Goal: Task Accomplishment & Management: Manage account settings

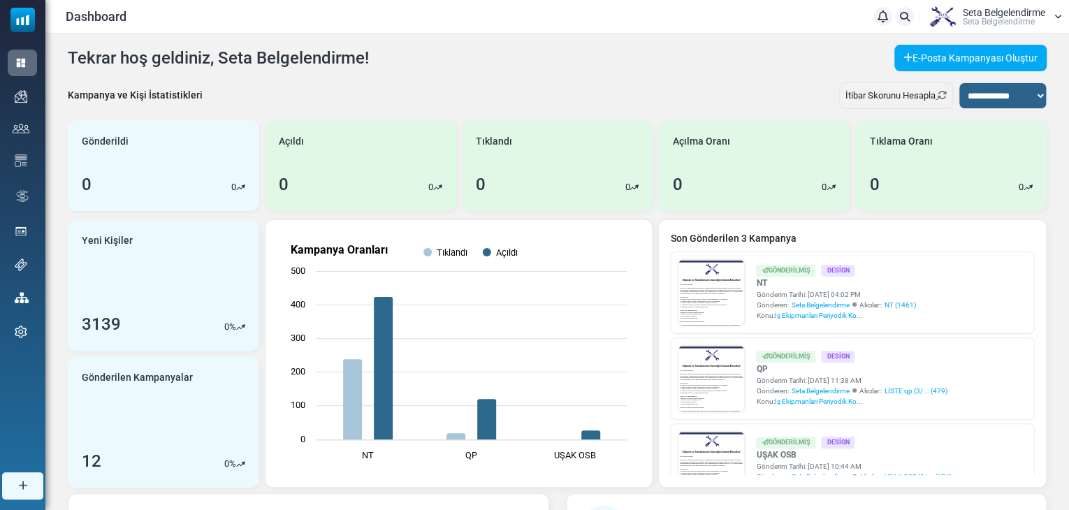
click at [977, 24] on span "Seta Belgelendi̇rme" at bounding box center [999, 21] width 72 height 8
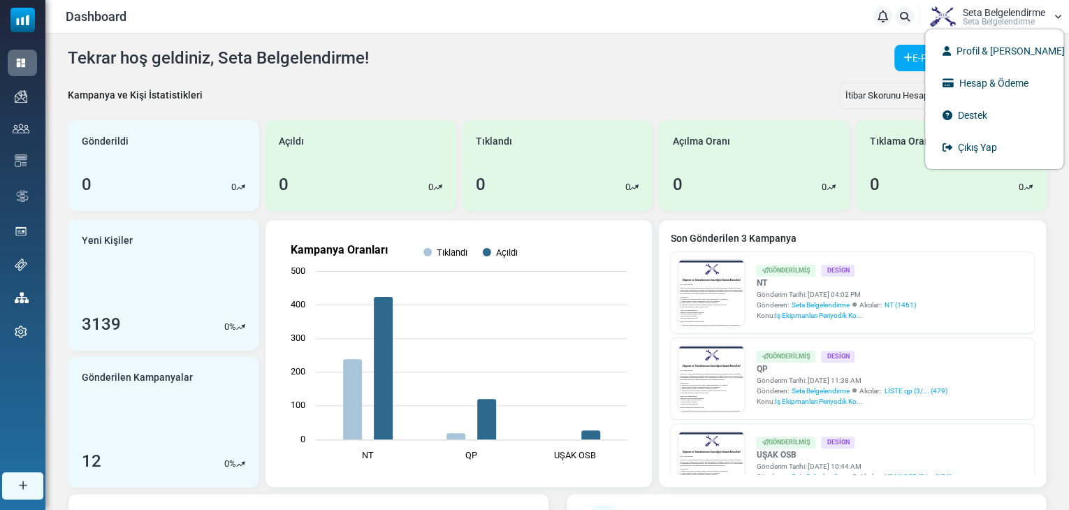
click at [977, 23] on span "Seta Belgelendi̇rme" at bounding box center [999, 21] width 72 height 8
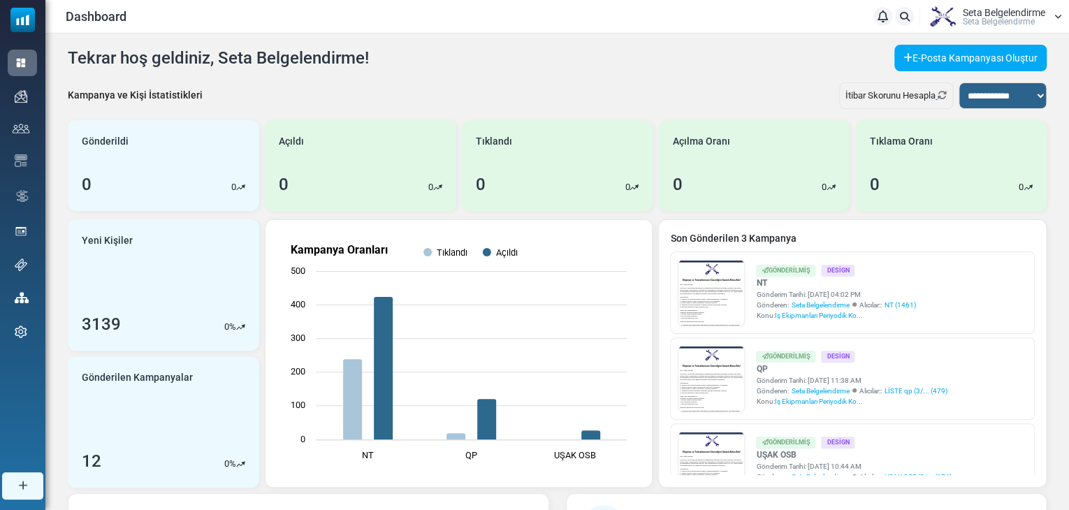
click at [1011, 24] on span "Seta Belgelendi̇rme" at bounding box center [999, 21] width 72 height 8
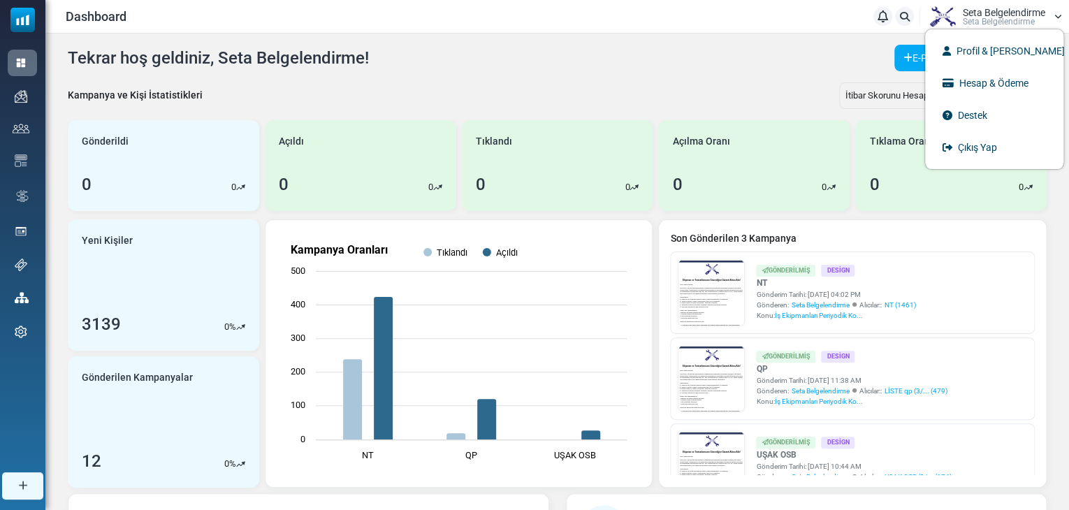
click at [1011, 24] on span "Seta Belgelendi̇rme" at bounding box center [999, 21] width 72 height 8
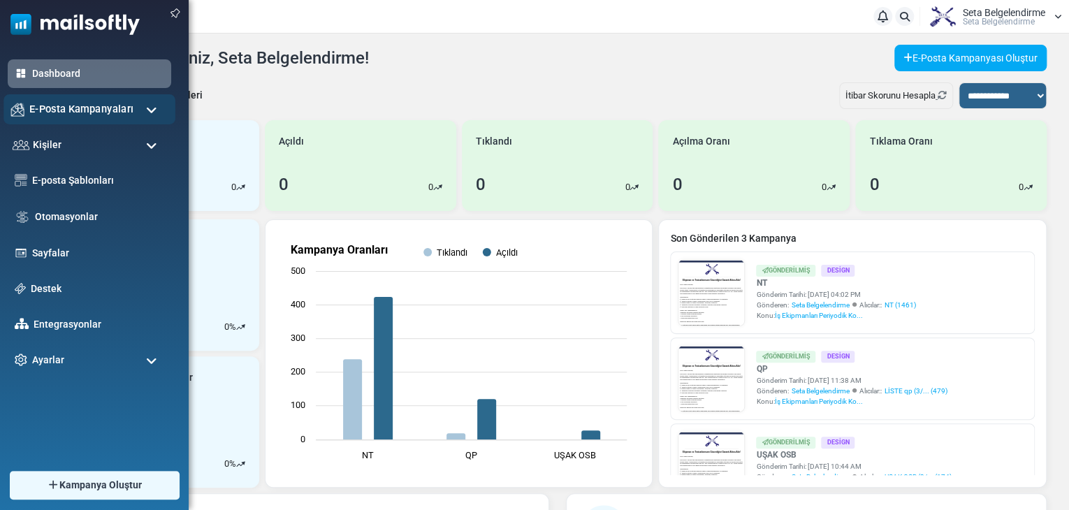
click at [40, 115] on span "E-Posta Kampanyaları" at bounding box center [81, 108] width 104 height 15
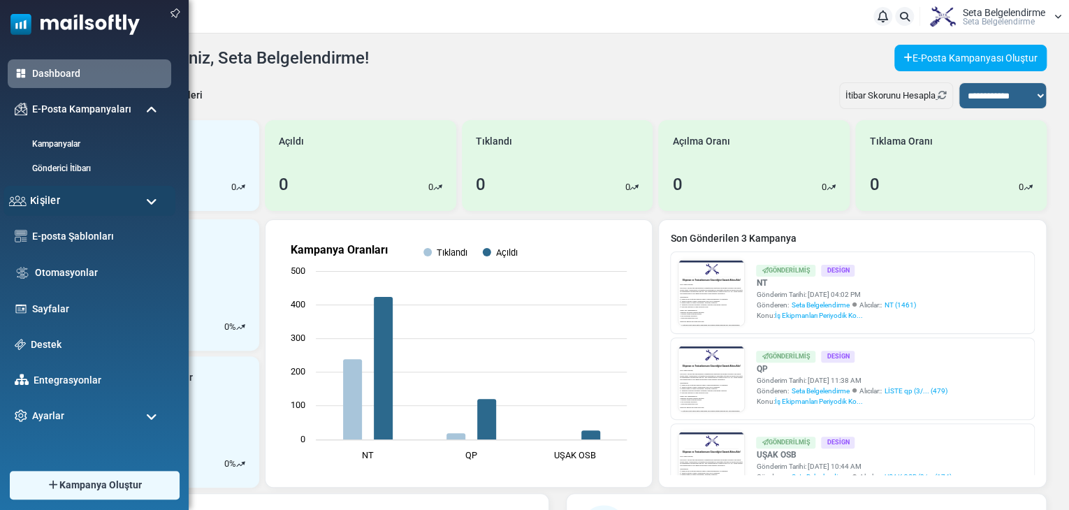
click at [78, 212] on div "Kişiler" at bounding box center [89, 201] width 172 height 30
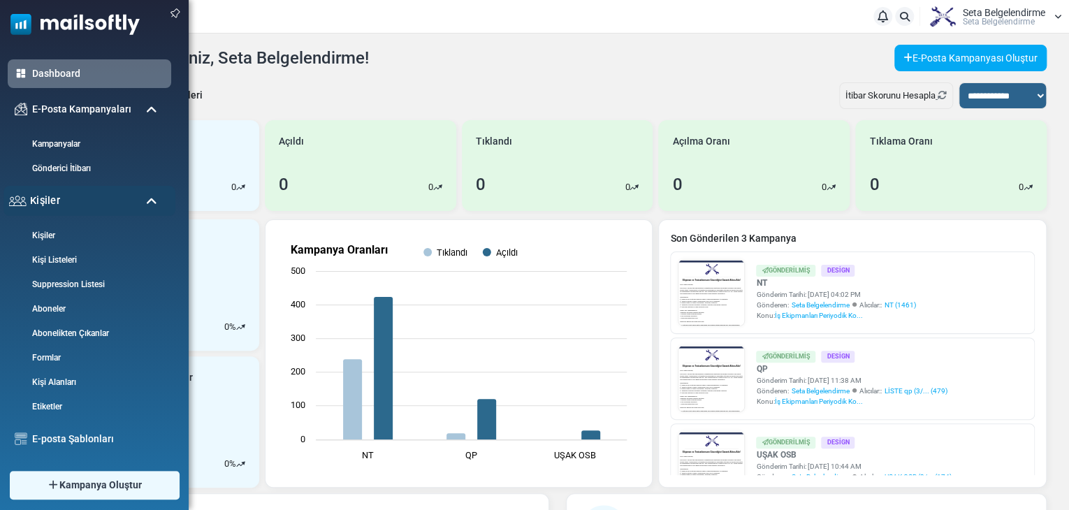
click at [78, 212] on div "Kişiler" at bounding box center [89, 201] width 172 height 30
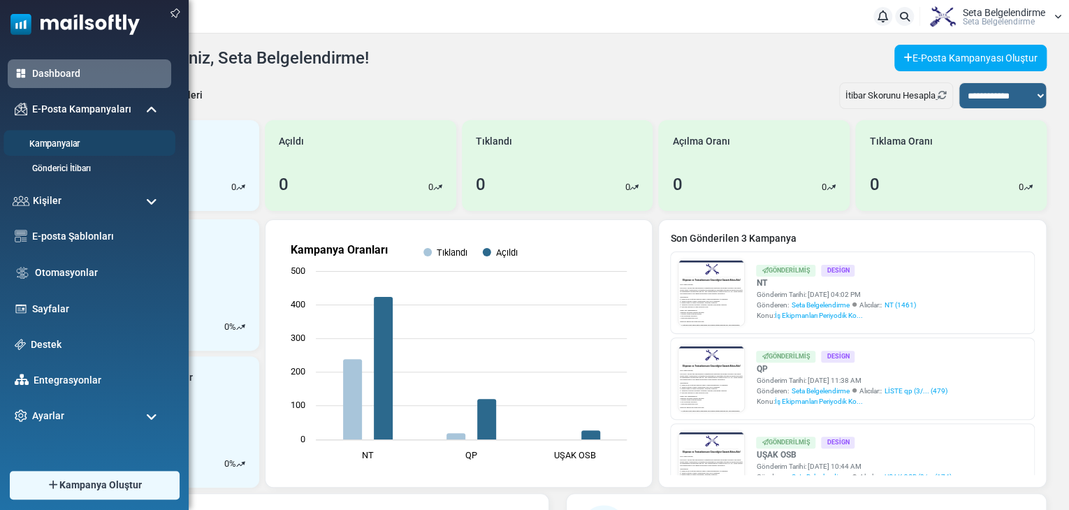
click at [78, 140] on link "Kampanyalar" at bounding box center [87, 144] width 168 height 13
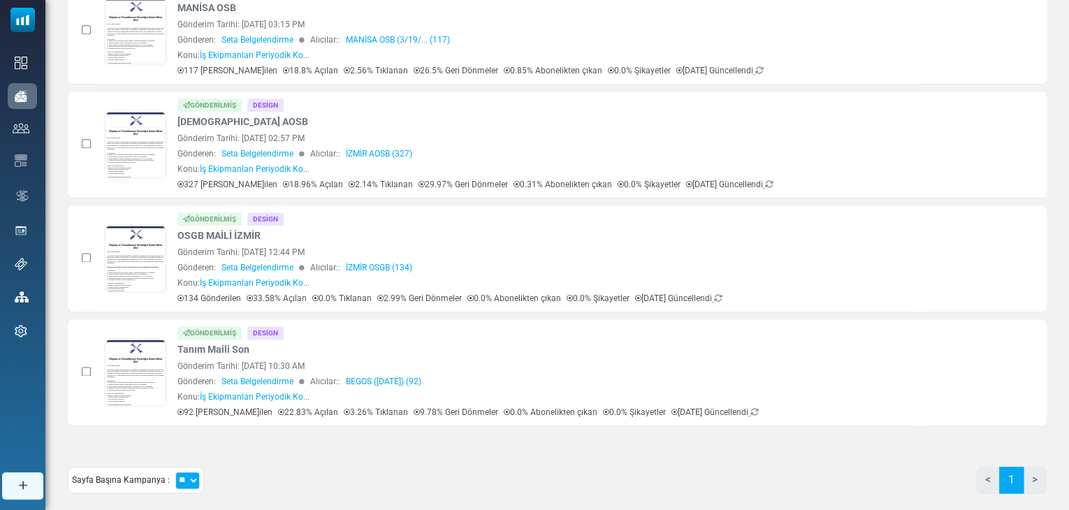
scroll to position [781, 0]
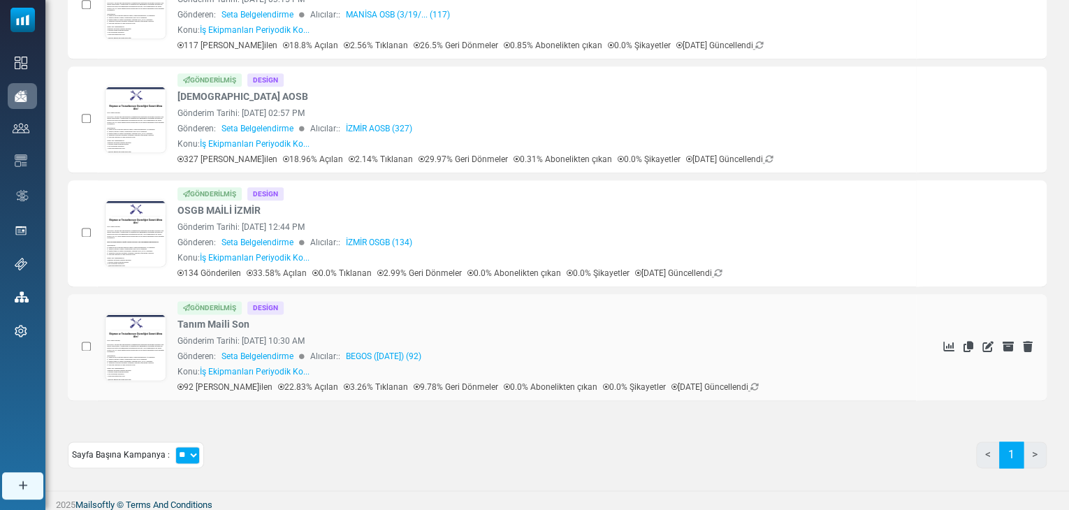
click at [140, 340] on link at bounding box center [136, 387] width 60 height 144
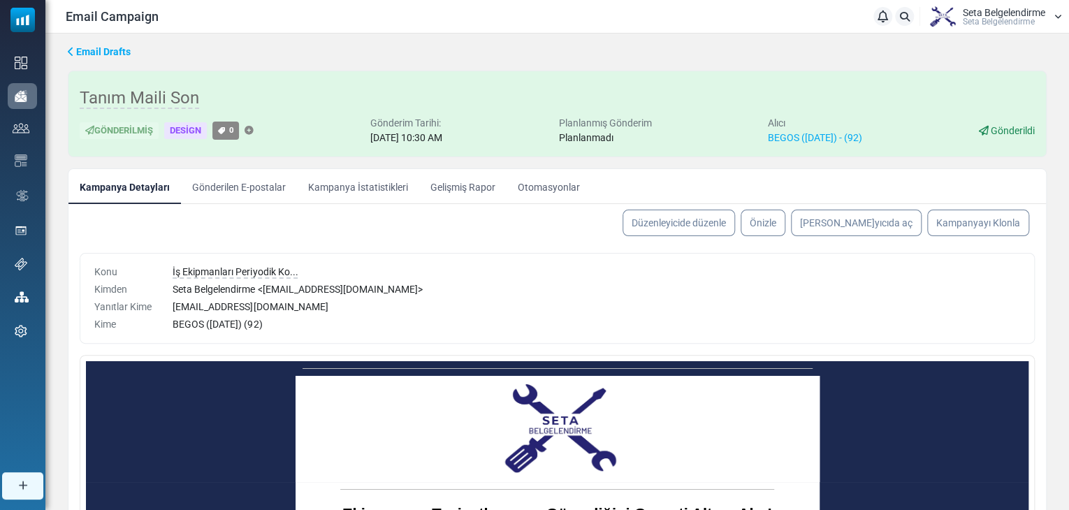
click at [263, 187] on link "Gönderilen E-postalar" at bounding box center [239, 186] width 116 height 35
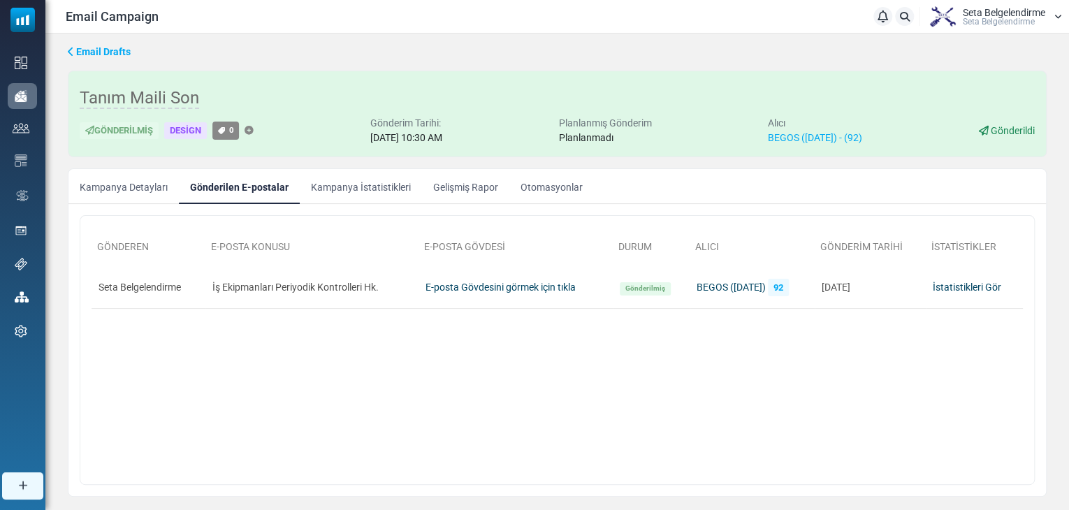
click at [355, 188] on link "Kampanya İstatistikleri" at bounding box center [361, 186] width 122 height 35
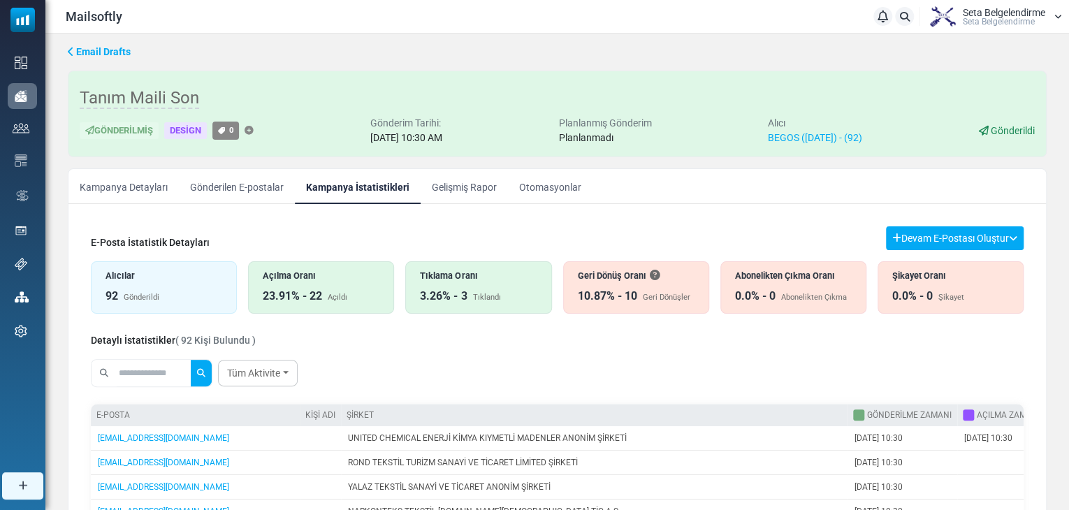
click at [106, 176] on link "Kampanya Detayları" at bounding box center [124, 186] width 110 height 35
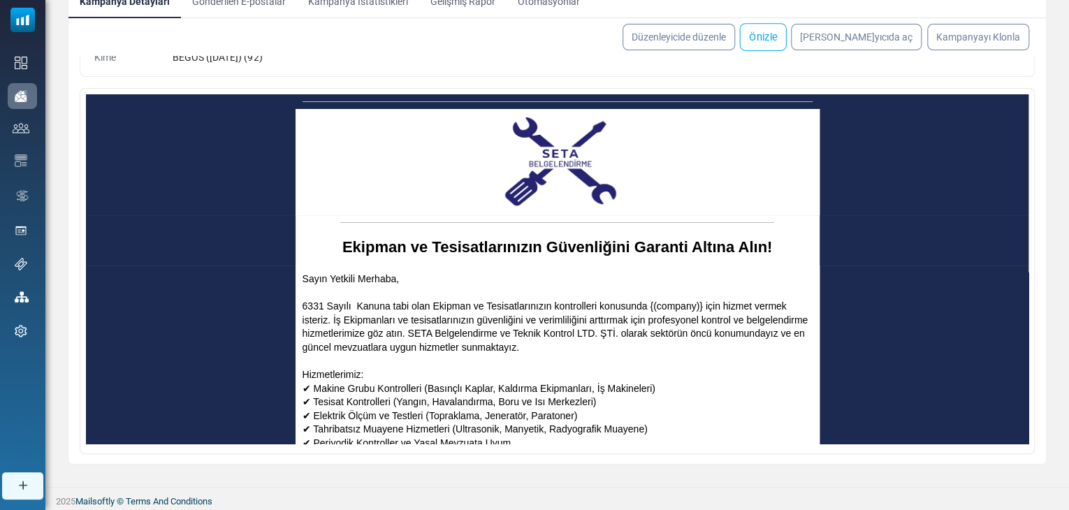
click at [786, 39] on link "Önizle" at bounding box center [763, 37] width 47 height 28
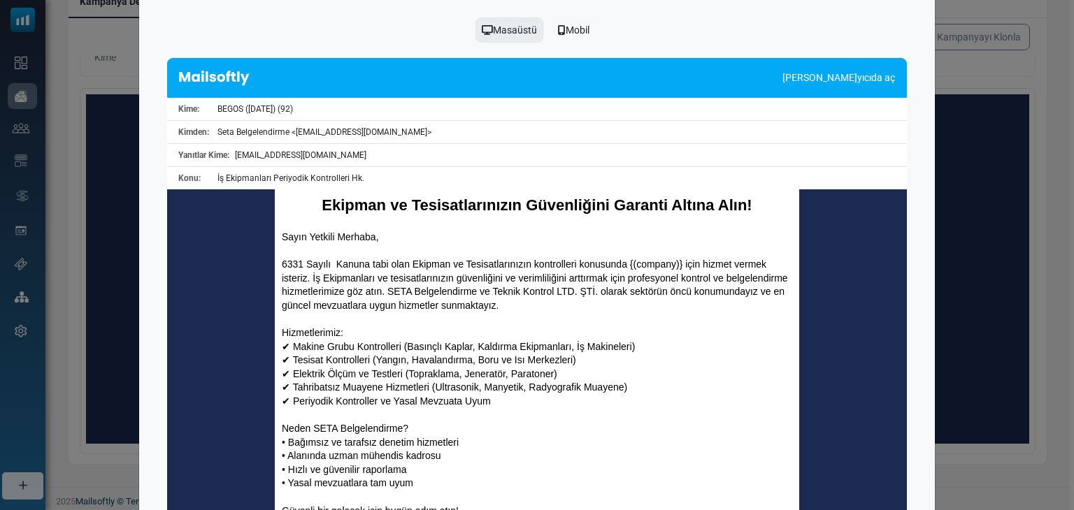
scroll to position [140, 0]
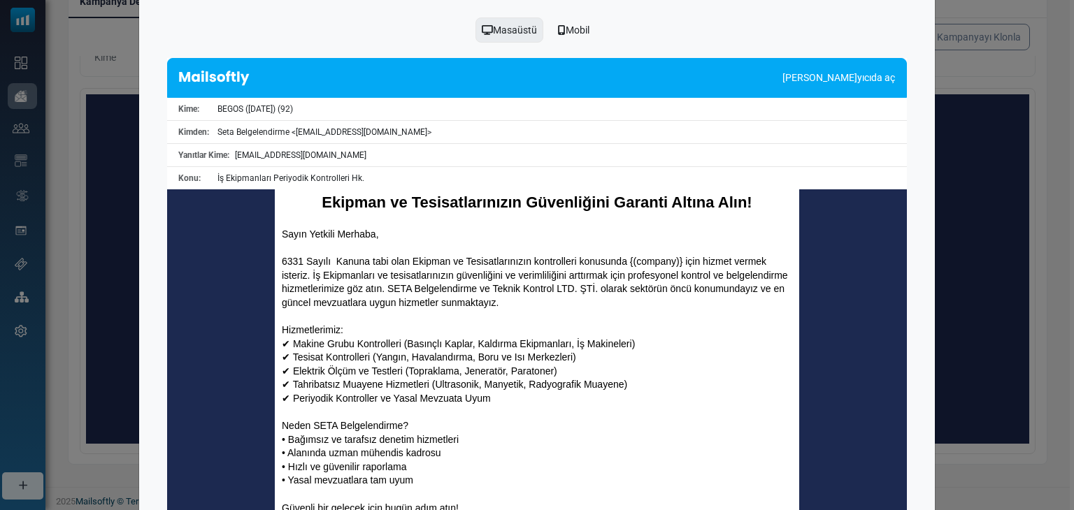
click at [633, 260] on p "6331 Sayılı Kanuna tabi olan Ekipman ve Tesisatlarınızın kontrolleri konusunda …" at bounding box center [537, 282] width 510 height 55
click at [644, 260] on p "6331 Sayılı Kanuna tabi olan Ekipman ve Tesisatlarınızın kontrolleri konusunda …" at bounding box center [537, 282] width 510 height 55
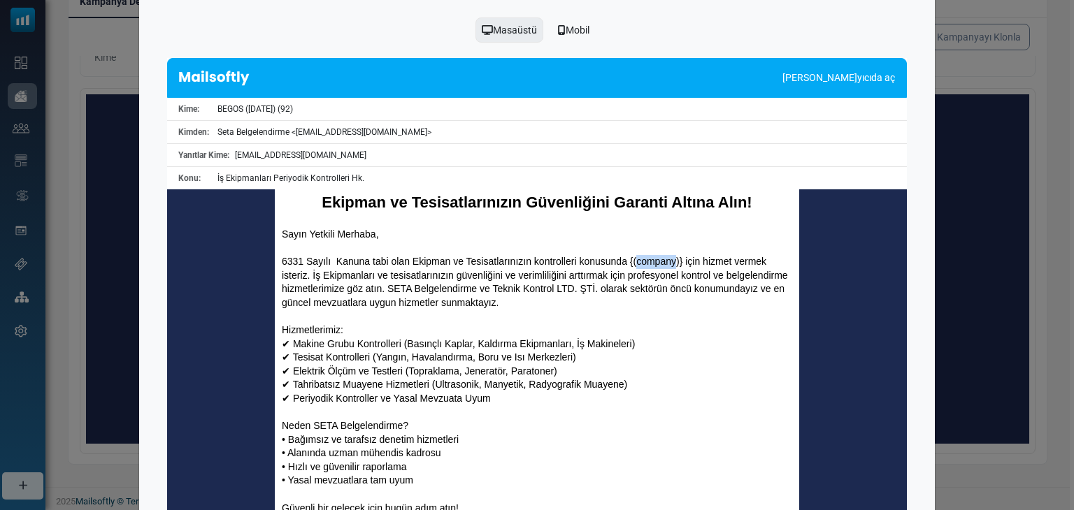
click at [644, 260] on p "6331 Sayılı Kanuna tabi olan Ekipman ve Tesisatlarınızın kontrolleri konusunda …" at bounding box center [537, 282] width 510 height 55
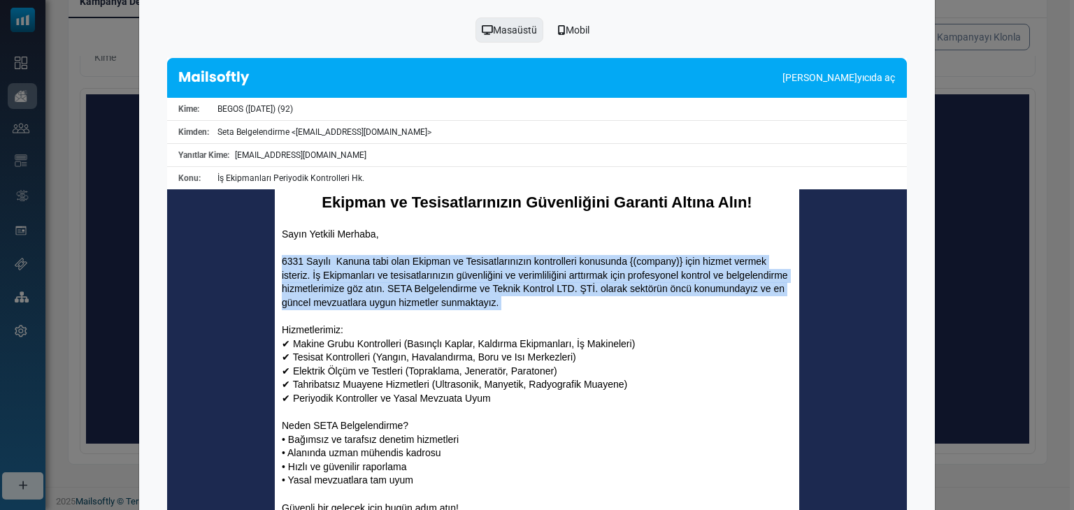
click at [644, 260] on p "6331 Sayılı Kanuna tabi olan Ekipman ve Tesisatlarınızın kontrolleri konusunda …" at bounding box center [537, 282] width 510 height 55
click at [624, 258] on p "6331 Sayılı Kanuna tabi olan Ekipman ve Tesisatlarınızın kontrolleri konusunda …" at bounding box center [537, 282] width 510 height 55
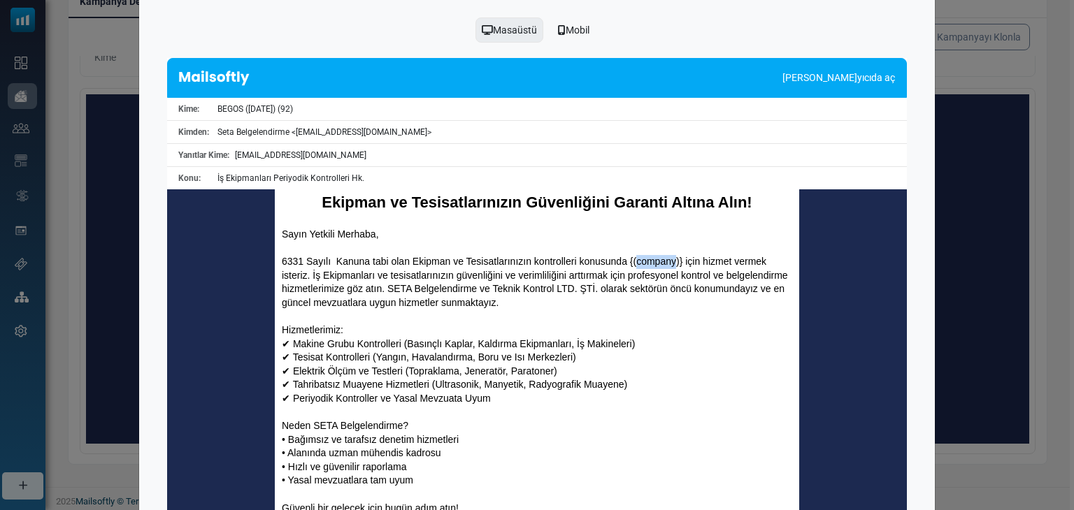
drag, startPoint x: 633, startPoint y: 258, endPoint x: 672, endPoint y: 266, distance: 39.9
click at [672, 266] on p "6331 Sayılı Kanuna tabi olan Ekipman ve Tesisatlarınızın kontrolleri konusunda …" at bounding box center [537, 282] width 510 height 55
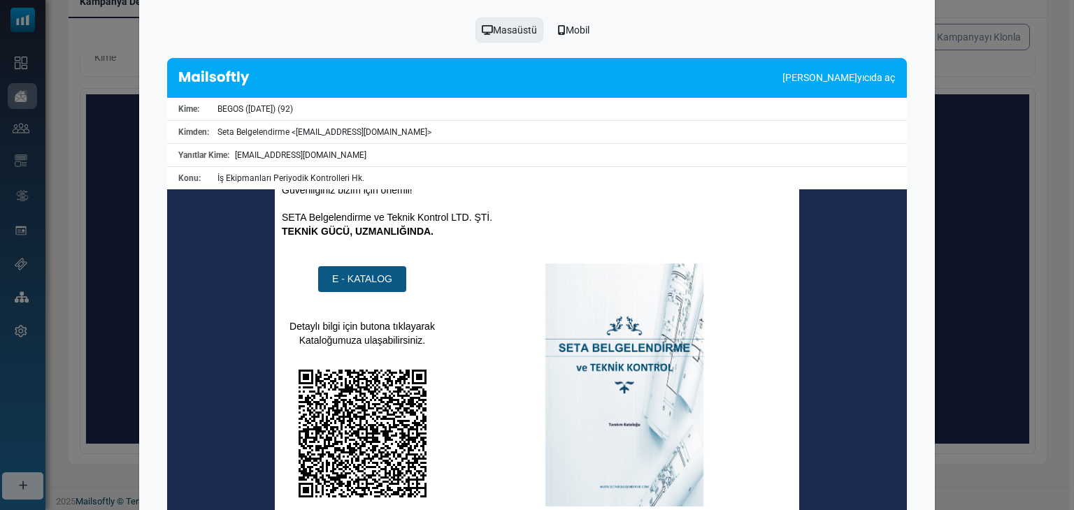
scroll to position [582, 0]
click at [585, 22] on div "Mobil" at bounding box center [574, 30] width 50 height 27
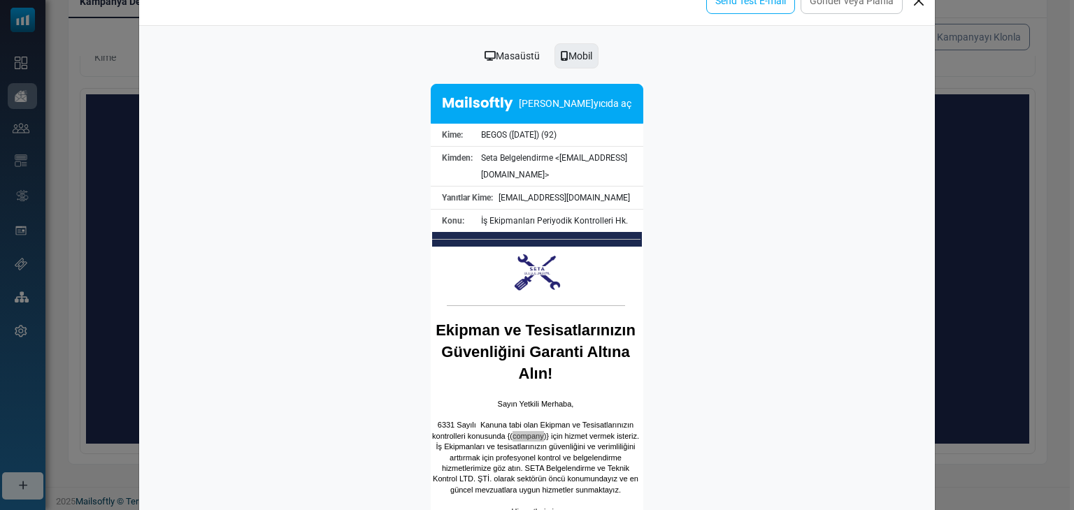
scroll to position [0, 0]
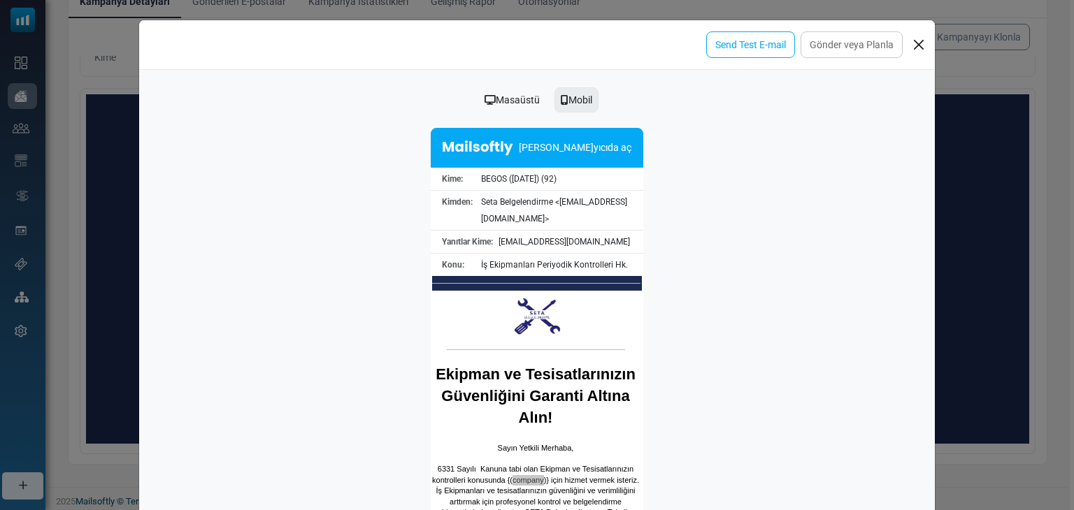
click at [492, 268] on div "İş Ekipmanları Periyodik Kontrolleri Hk." at bounding box center [559, 265] width 168 height 17
click at [914, 38] on button "Close" at bounding box center [918, 44] width 21 height 21
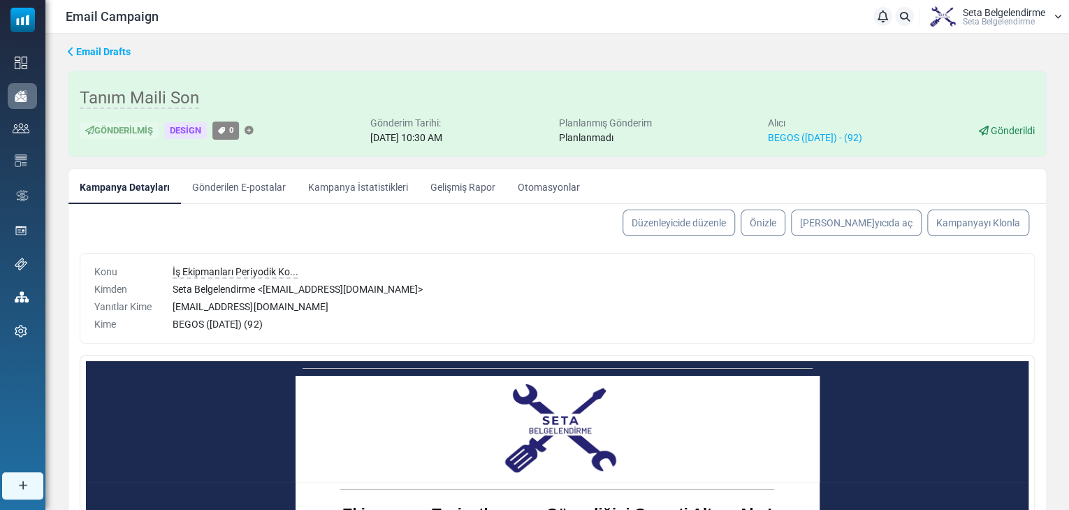
click at [394, 189] on link "Kampanya İstatistikleri" at bounding box center [358, 186] width 122 height 35
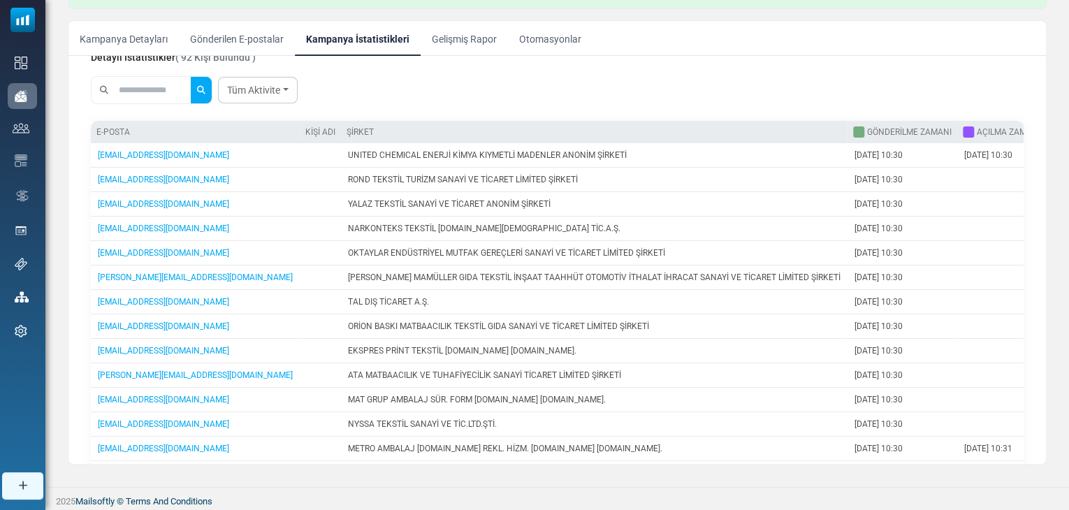
scroll to position [140, 0]
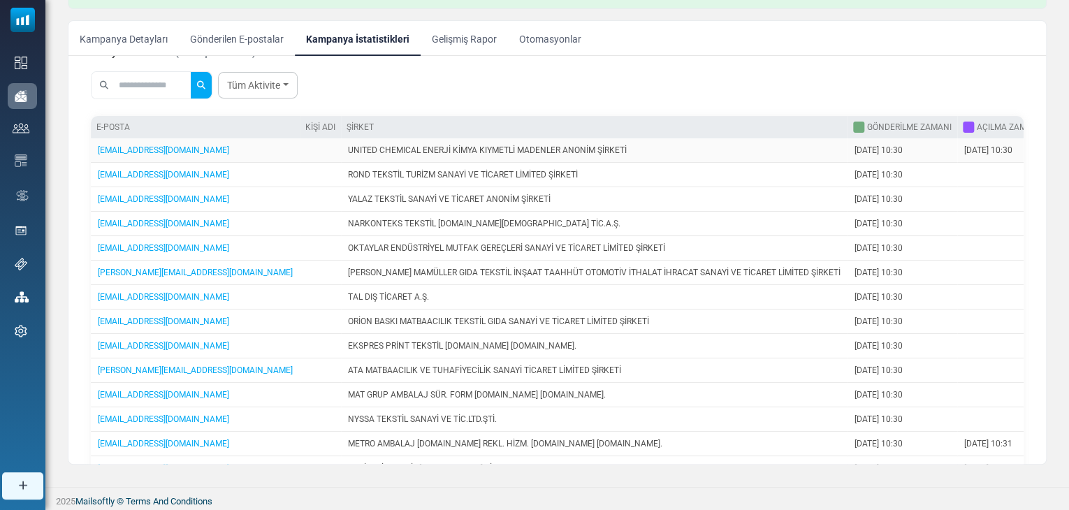
click at [958, 147] on td "March 7, 2025 - 10:30" at bounding box center [1002, 150] width 89 height 24
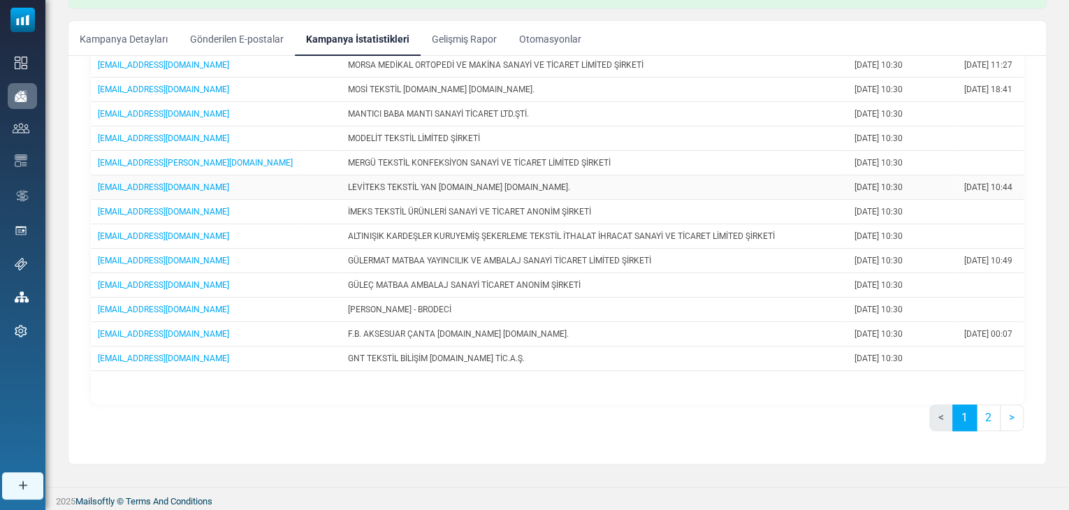
scroll to position [888, 0]
drag, startPoint x: 880, startPoint y: 381, endPoint x: 988, endPoint y: 367, distance: 109.2
click at [988, 367] on div "E-posta Kişi Adı Şirket Gönderilme Zamanı Açılma Zamanı Tıklanma Zamanı yisikog…" at bounding box center [557, 201] width 933 height 408
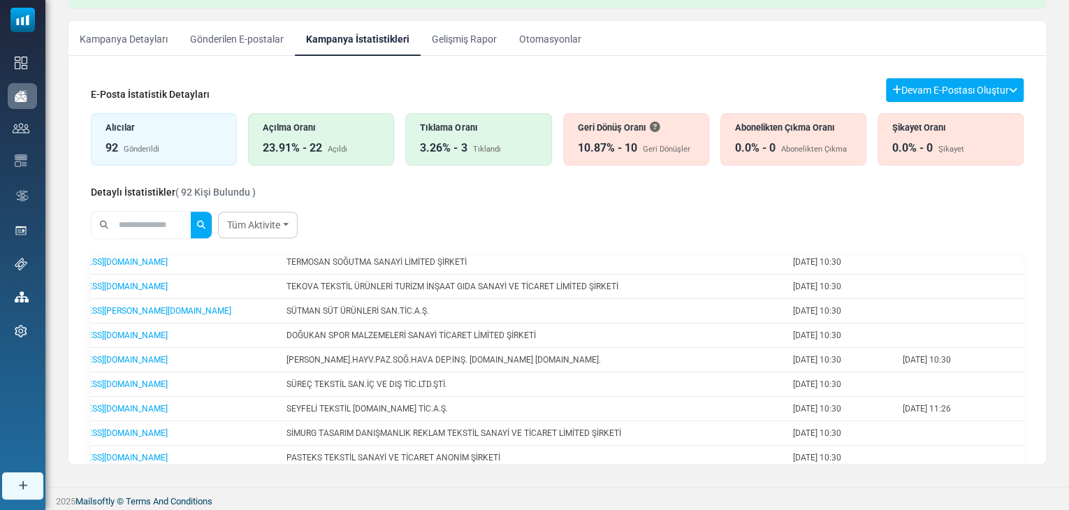
scroll to position [539, 0]
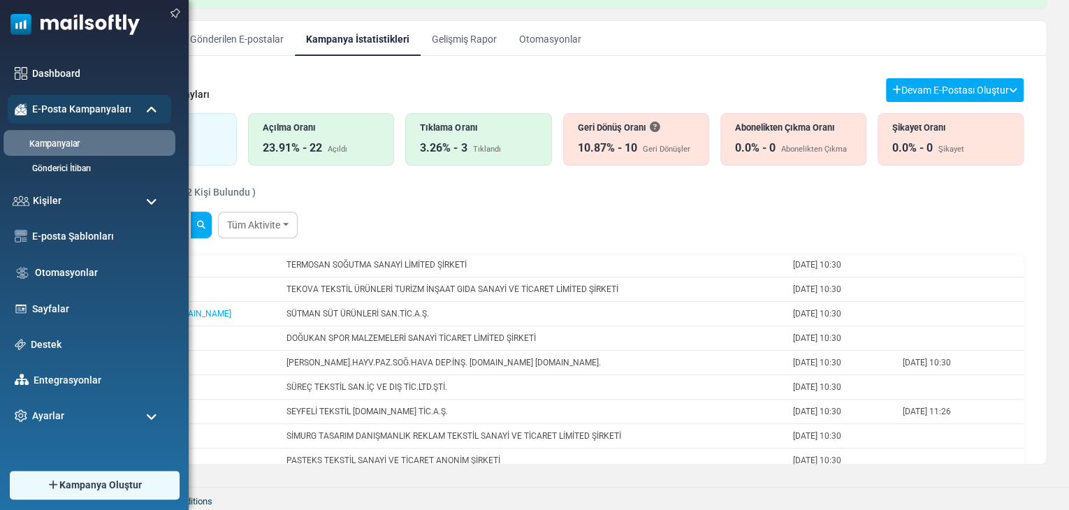
click at [59, 145] on link "Kampanyalar" at bounding box center [87, 144] width 168 height 13
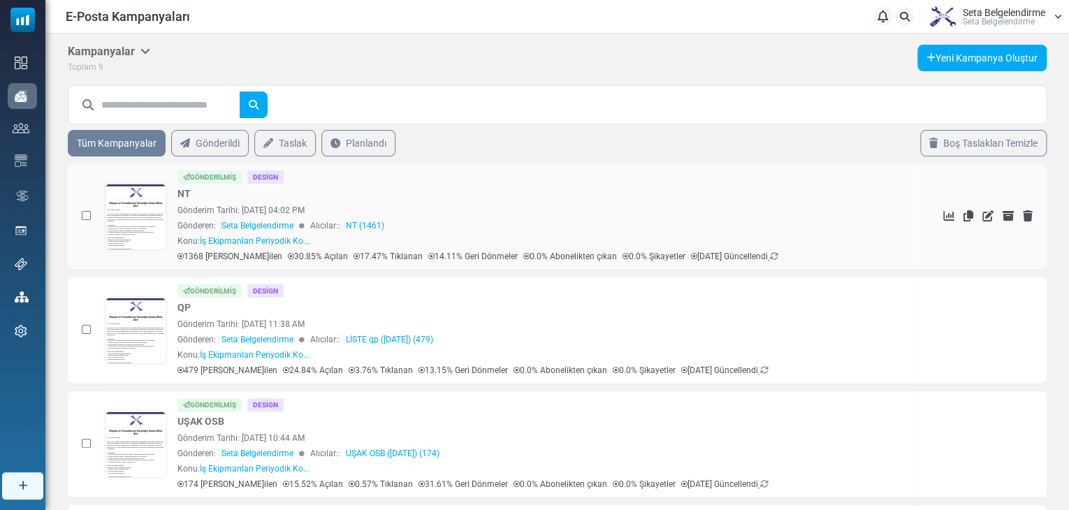
click at [359, 225] on link "NT (1461)" at bounding box center [365, 225] width 38 height 13
click at [131, 207] on link at bounding box center [136, 256] width 60 height 144
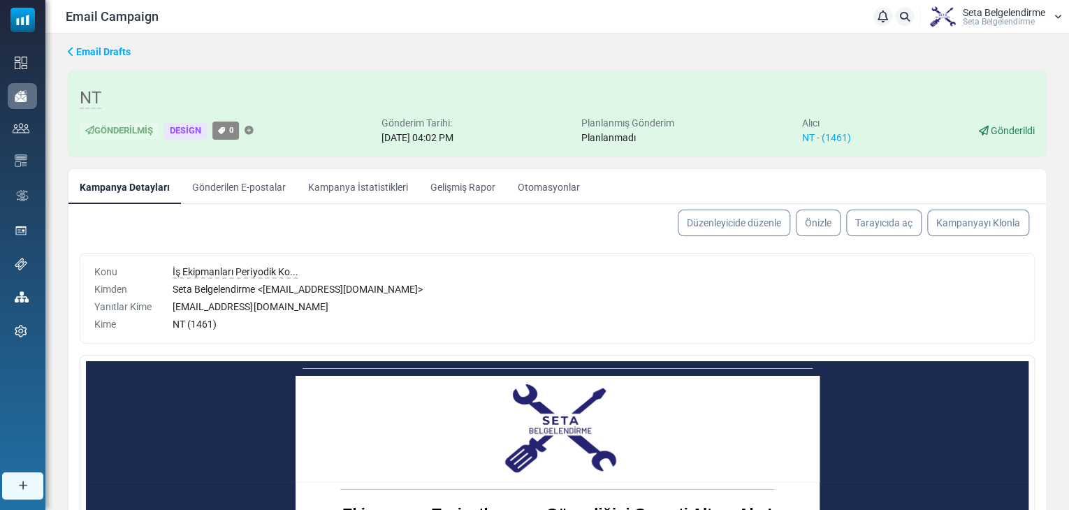
click at [367, 183] on link "Kampanya İstatistikleri" at bounding box center [358, 186] width 122 height 35
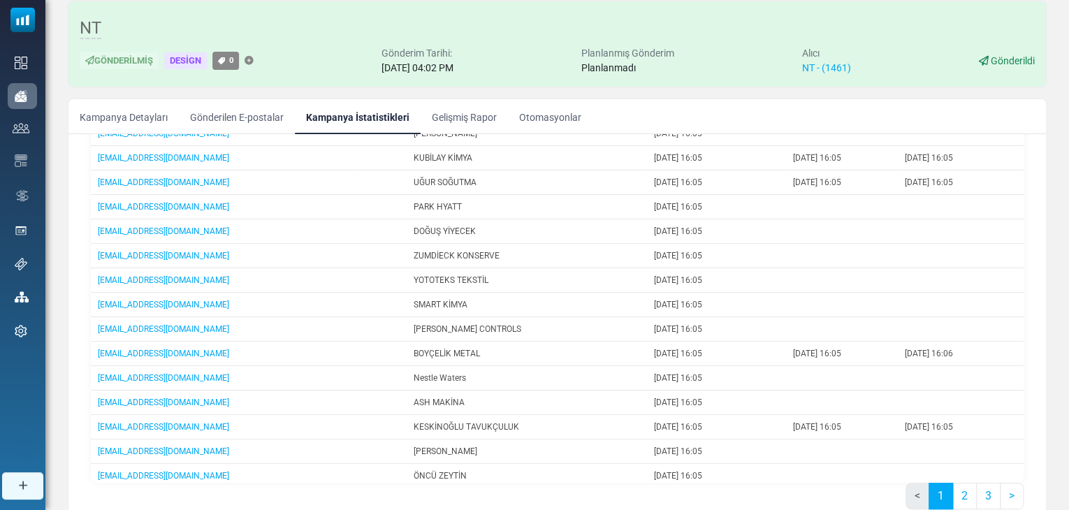
click at [459, 113] on link "Gelişmiş Rapor" at bounding box center [464, 116] width 87 height 35
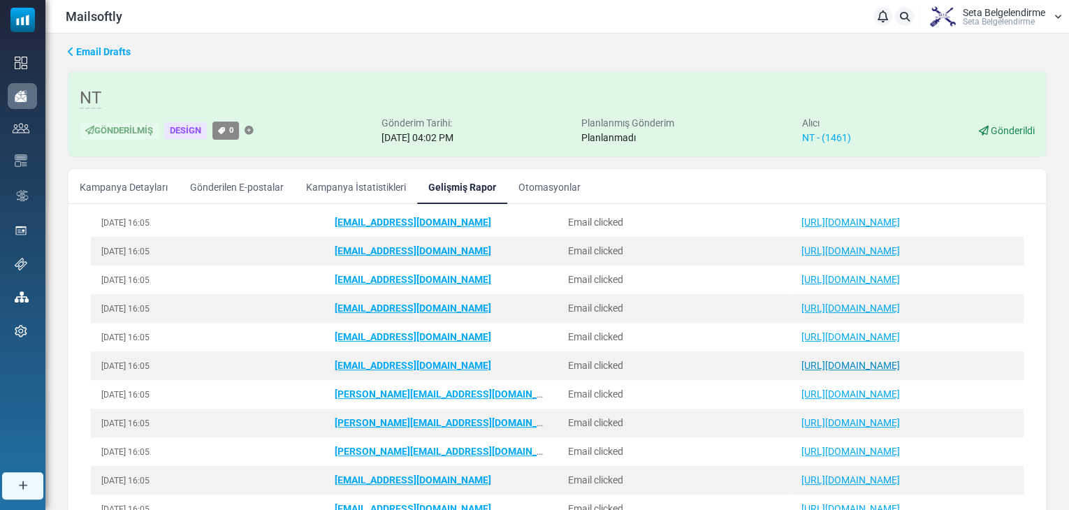
scroll to position [979, 0]
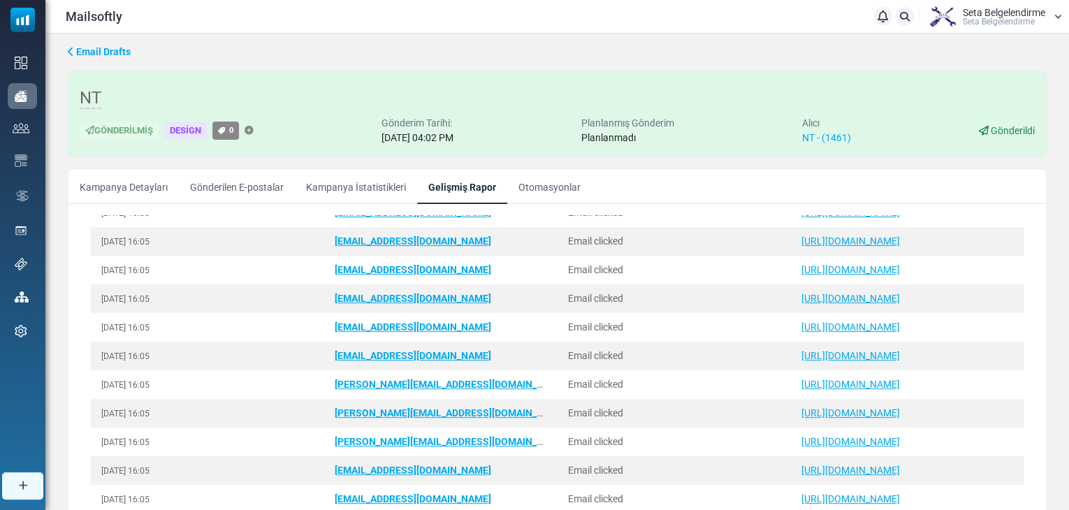
click at [496, 169] on link "Gelişmiş Rapor" at bounding box center [462, 186] width 90 height 35
click at [538, 182] on link "Otomasyonlar" at bounding box center [549, 186] width 85 height 35
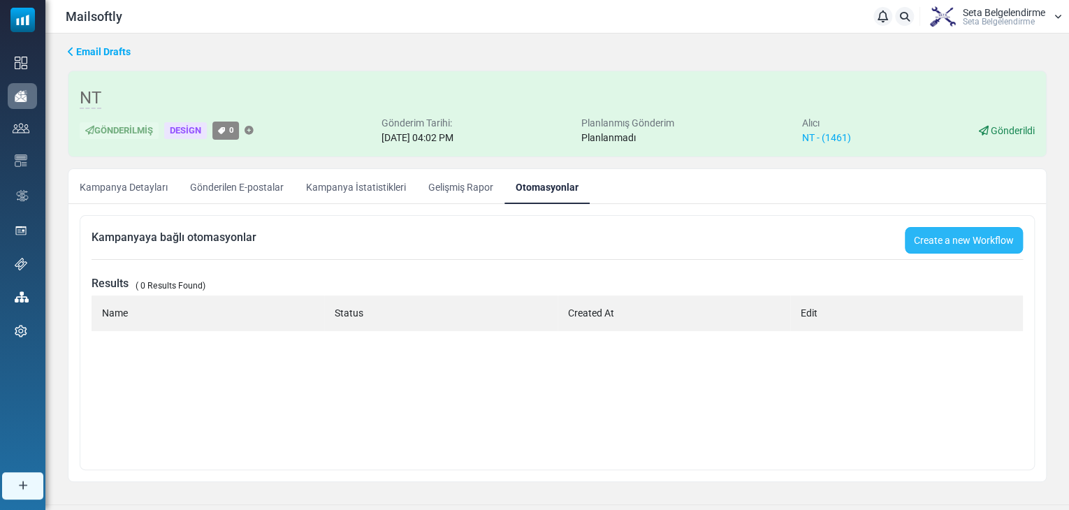
click at [930, 239] on link "Create a new Workflow" at bounding box center [964, 240] width 118 height 27
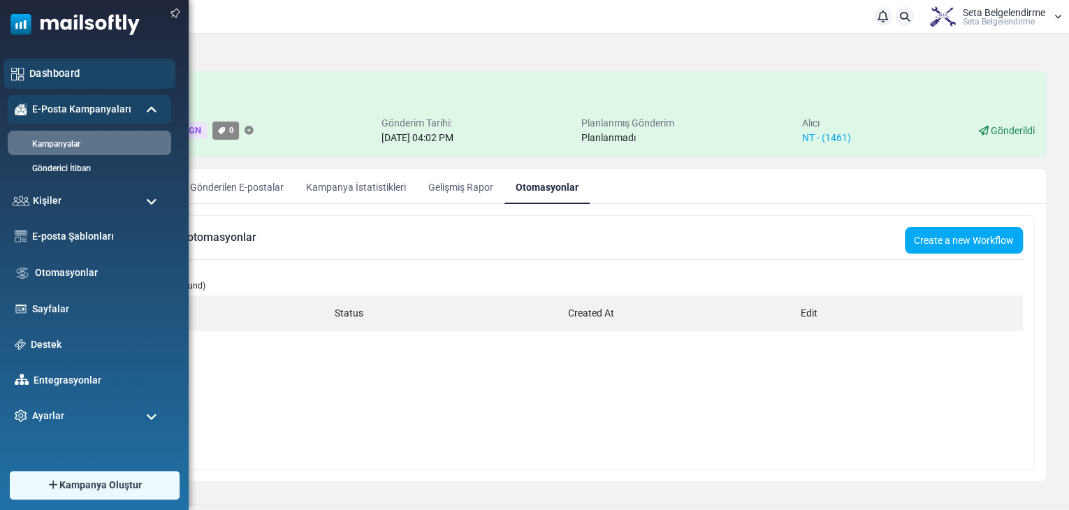
click at [42, 78] on link "Dashboard" at bounding box center [98, 73] width 138 height 15
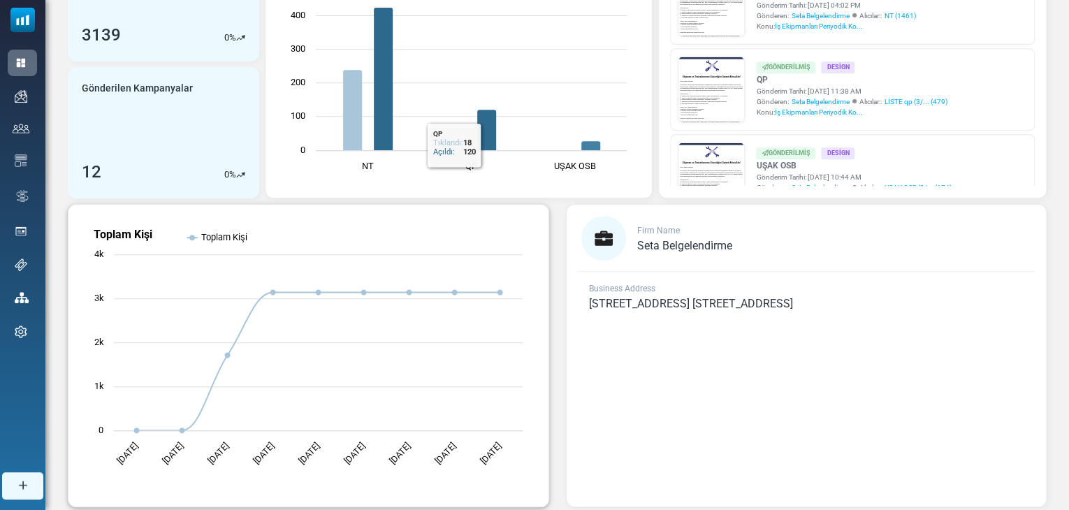
scroll to position [322, 0]
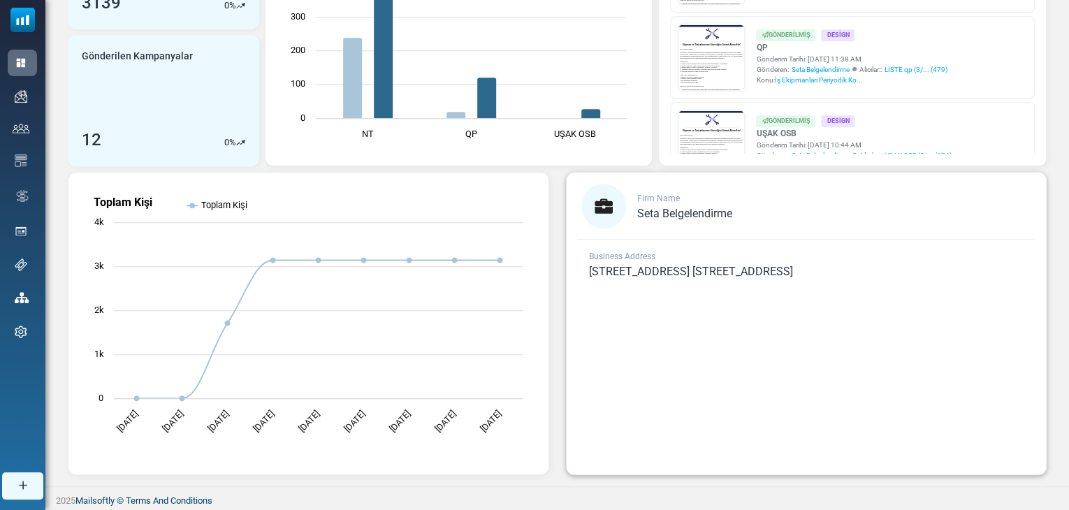
click at [621, 271] on span "[STREET_ADDRESS] [STREET_ADDRESS]" at bounding box center [691, 271] width 204 height 13
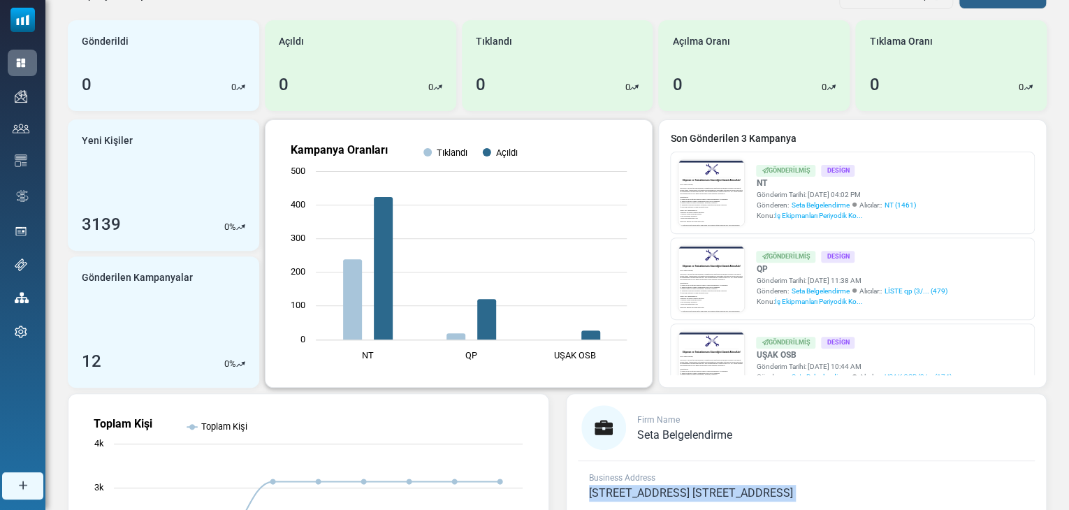
scroll to position [0, 0]
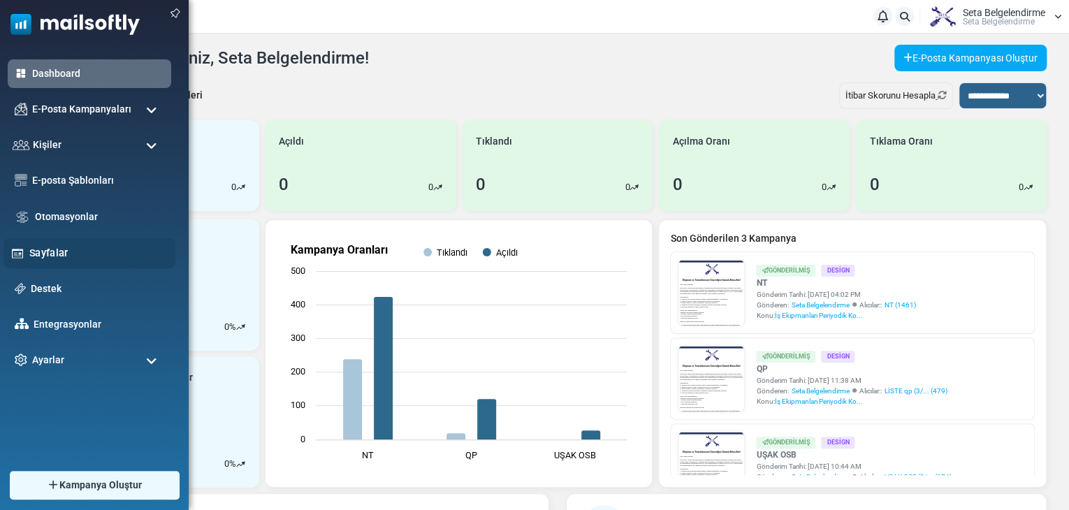
click at [54, 259] on link "Sayfalar" at bounding box center [98, 252] width 138 height 15
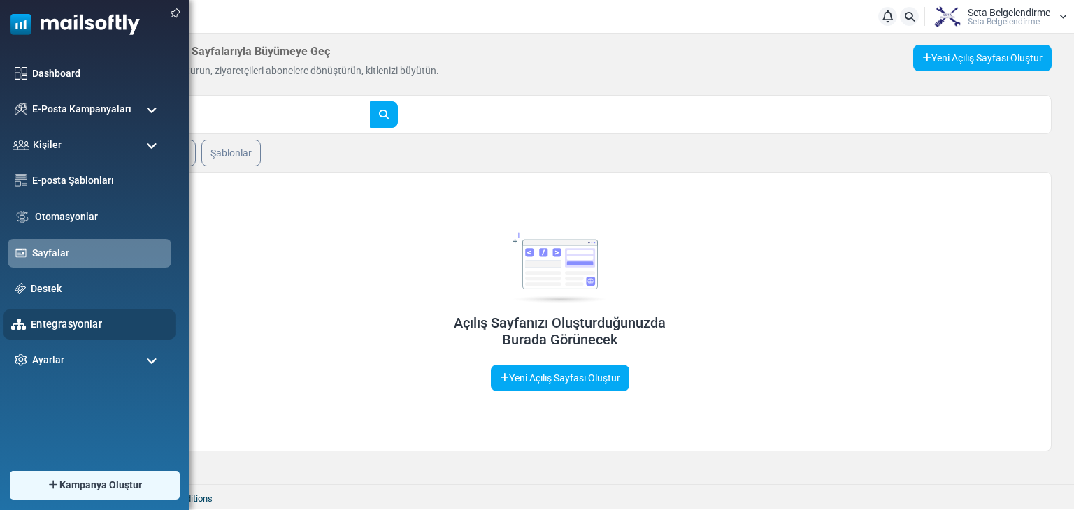
click at [51, 324] on link "Entegrasyonlar" at bounding box center [99, 324] width 137 height 15
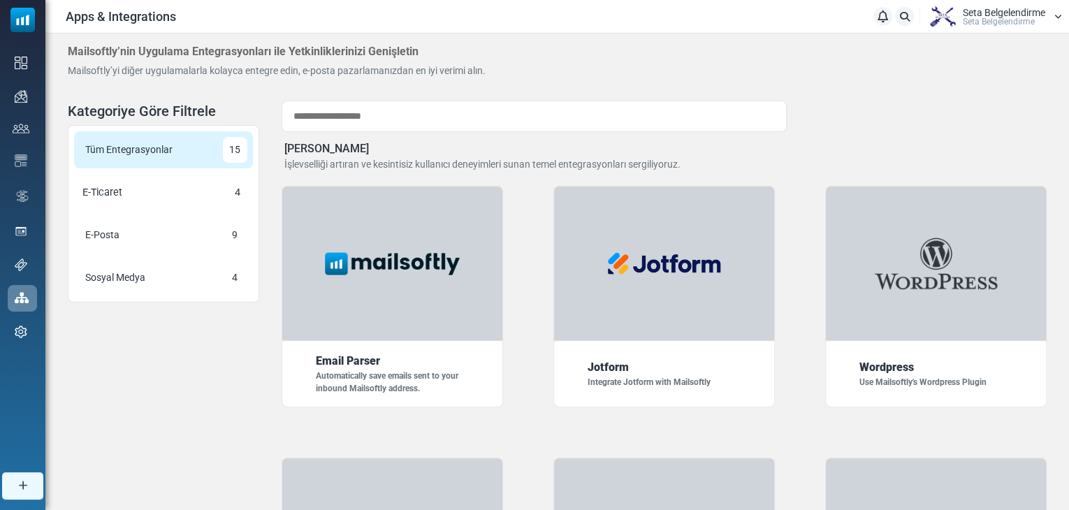
click at [166, 185] on div "E-Ticaret 4" at bounding box center [164, 192] width 186 height 38
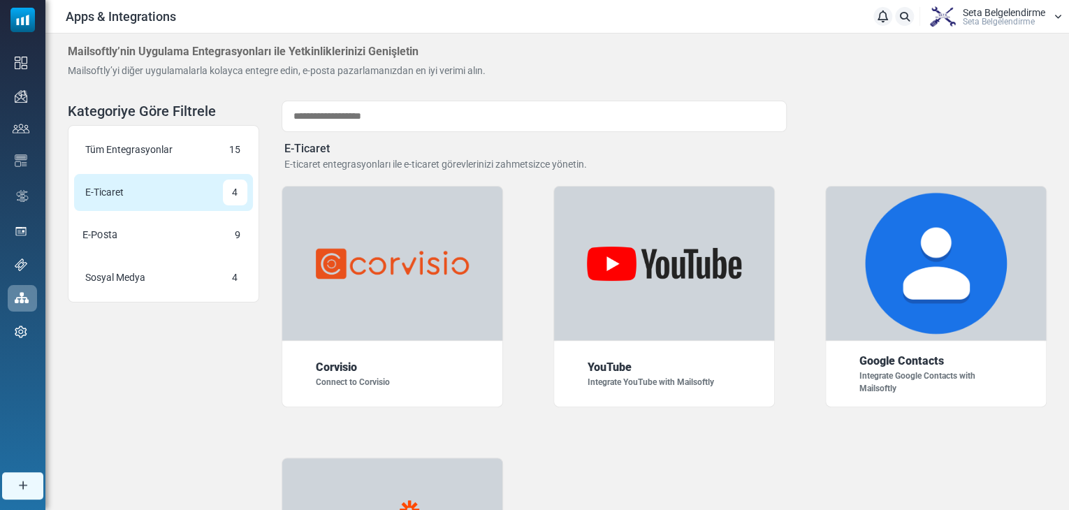
click at [178, 241] on div "E-Posta 9" at bounding box center [164, 235] width 186 height 38
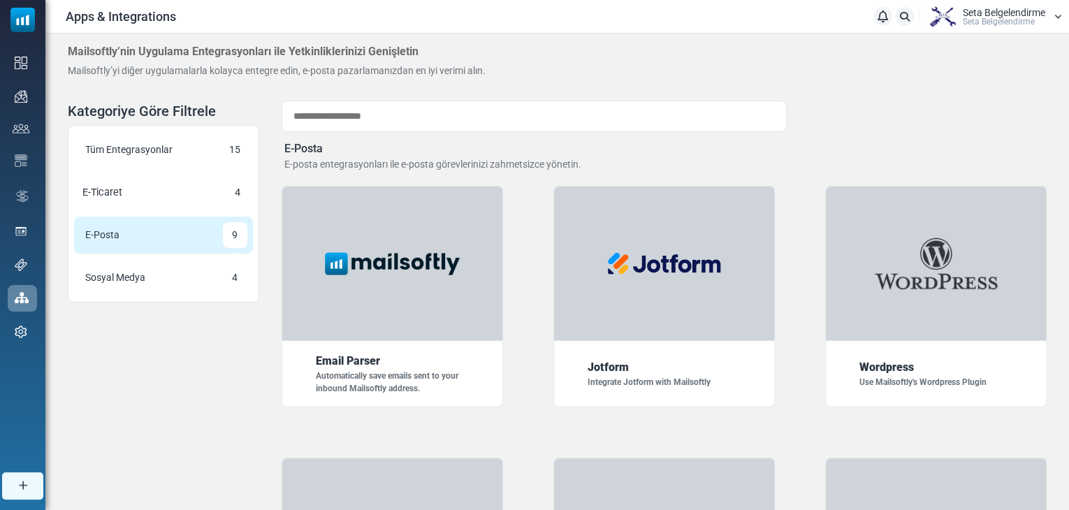
click at [196, 205] on div "E-Ticaret 4" at bounding box center [164, 192] width 186 height 38
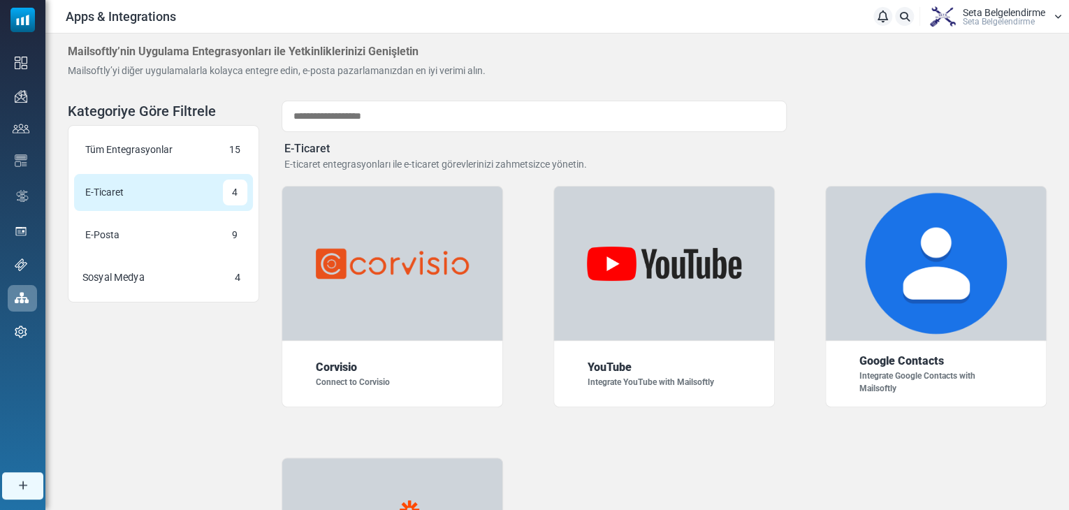
click at [173, 278] on div "Sosyal Medya 4" at bounding box center [164, 278] width 186 height 38
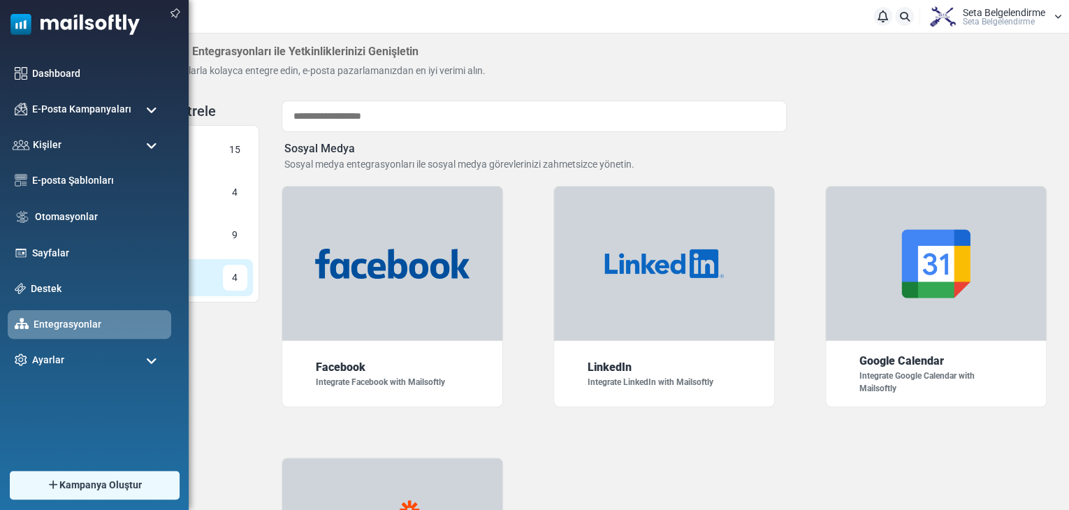
click at [73, 89] on ul "Dashboard E-Posta Kampanyaları Kampanyalar Gönderici İtibarı Kişiler Kişiler Ki…" at bounding box center [91, 216] width 182 height 315
click at [70, 98] on div "E-Posta Kampanyaları" at bounding box center [89, 109] width 172 height 30
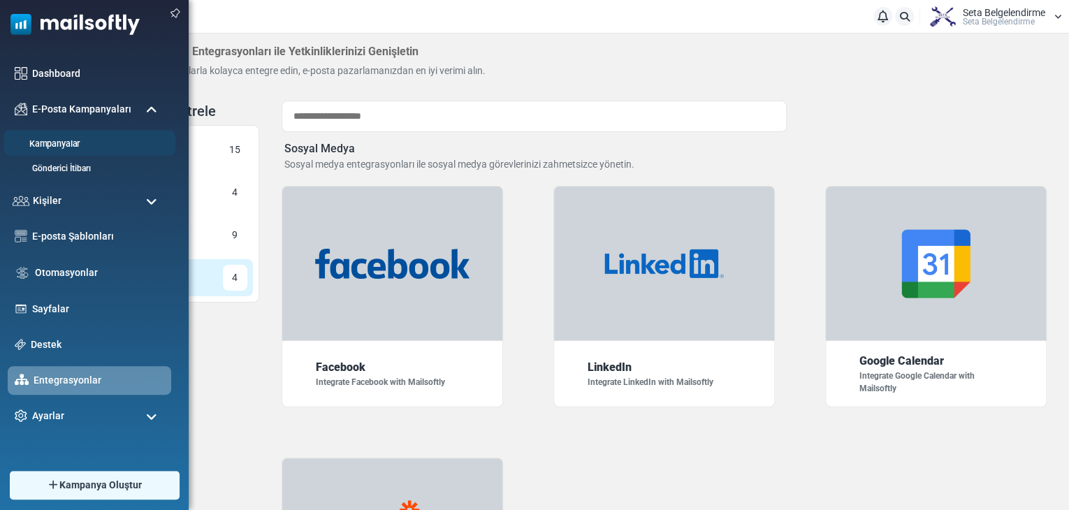
click at [78, 146] on link "Kampanyalar" at bounding box center [87, 144] width 168 height 13
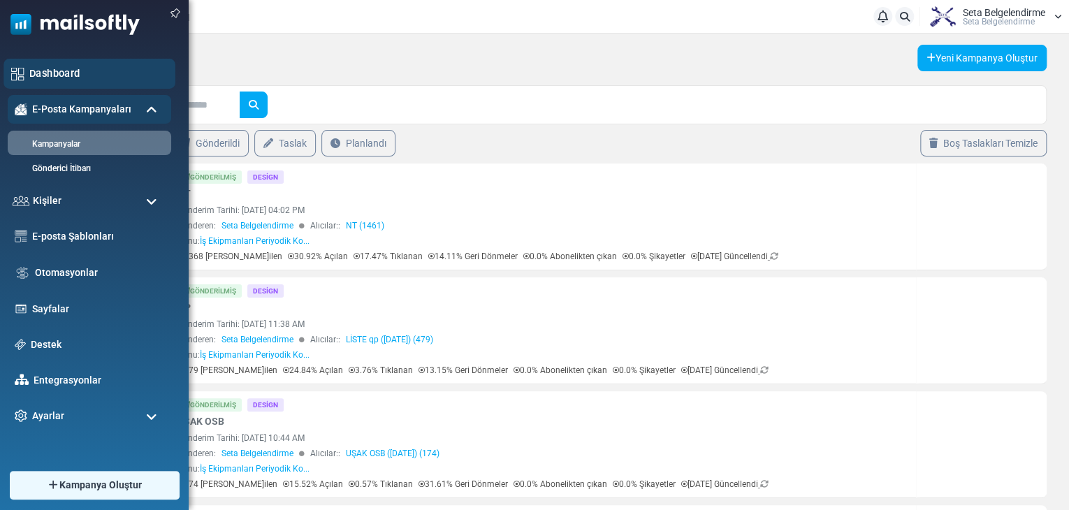
click at [53, 72] on link "Dashboard" at bounding box center [98, 73] width 138 height 15
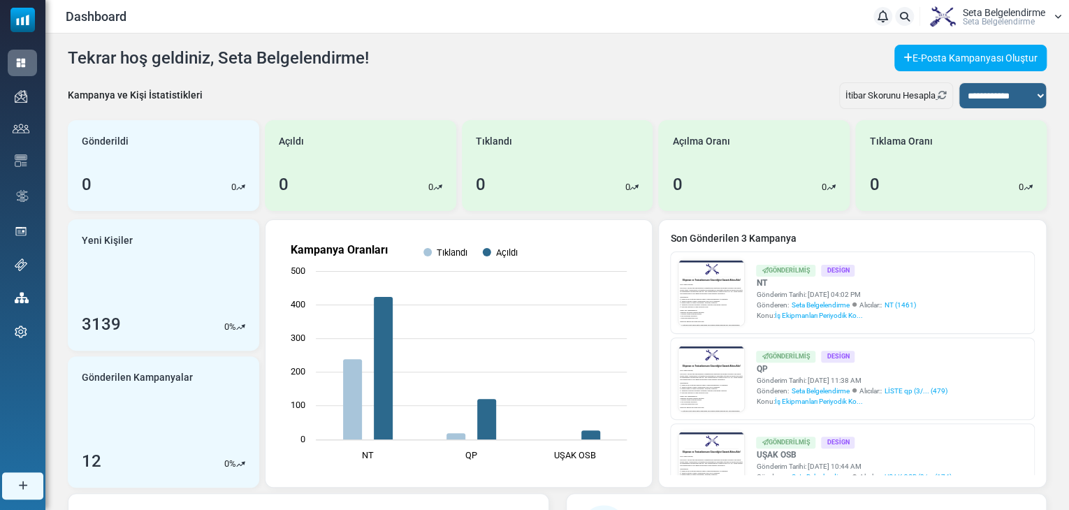
click at [0, 0] on img at bounding box center [0, 0] width 0 height 0
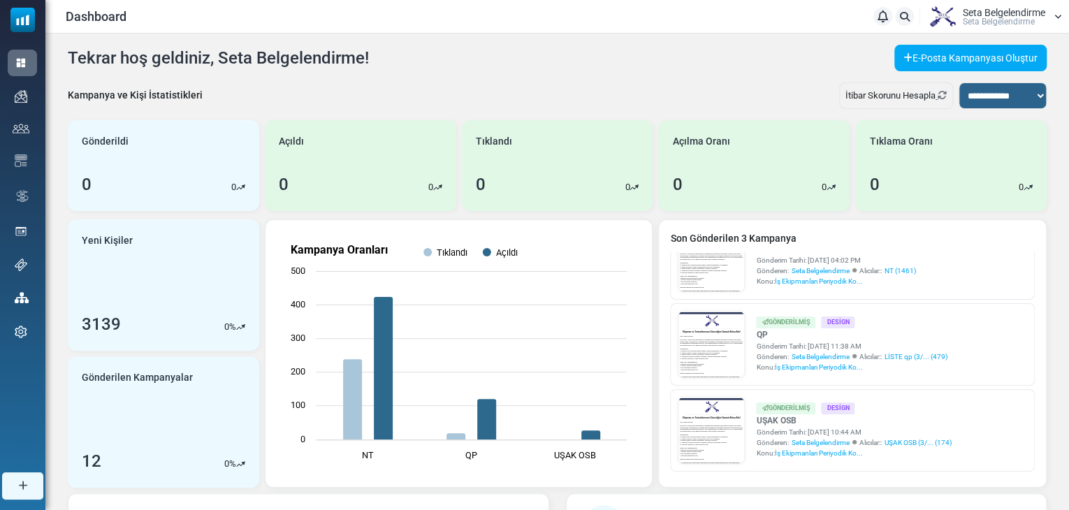
click at [233, 55] on h4 "Tekrar hoş geldiniz, Seta Belgelendirme!" at bounding box center [218, 58] width 301 height 20
click at [229, 51] on h4 "Tekrar hoş geldiniz, Seta Belgelendirme!" at bounding box center [218, 58] width 301 height 20
click at [228, 48] on h4 "Tekrar hoş geldiniz, Seta Belgelendirme!" at bounding box center [218, 58] width 301 height 20
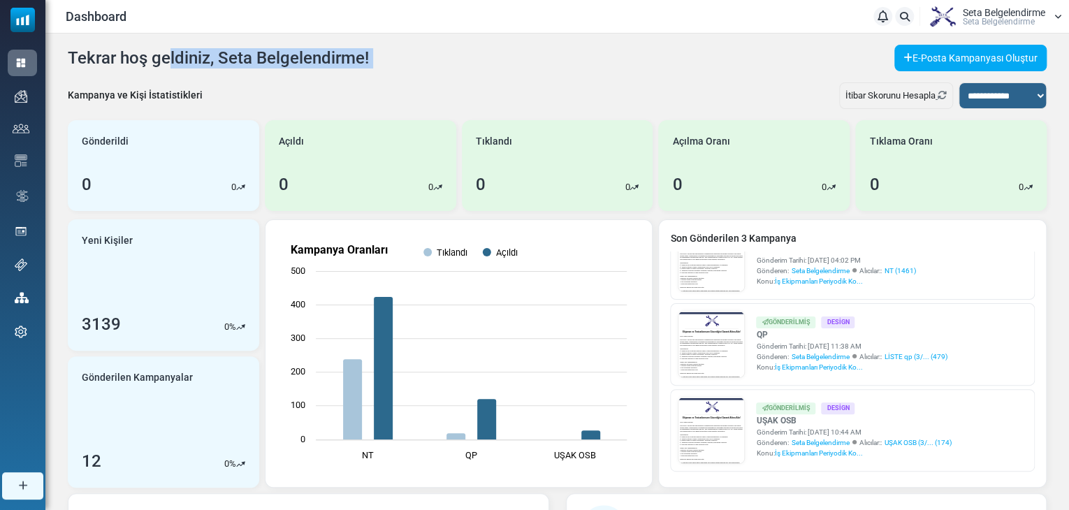
click at [228, 48] on h4 "Tekrar hoş geldiniz, Seta Belgelendirme!" at bounding box center [218, 58] width 301 height 20
click at [226, 48] on h4 "Tekrar hoş geldiniz, Seta Belgelendirme!" at bounding box center [218, 58] width 301 height 20
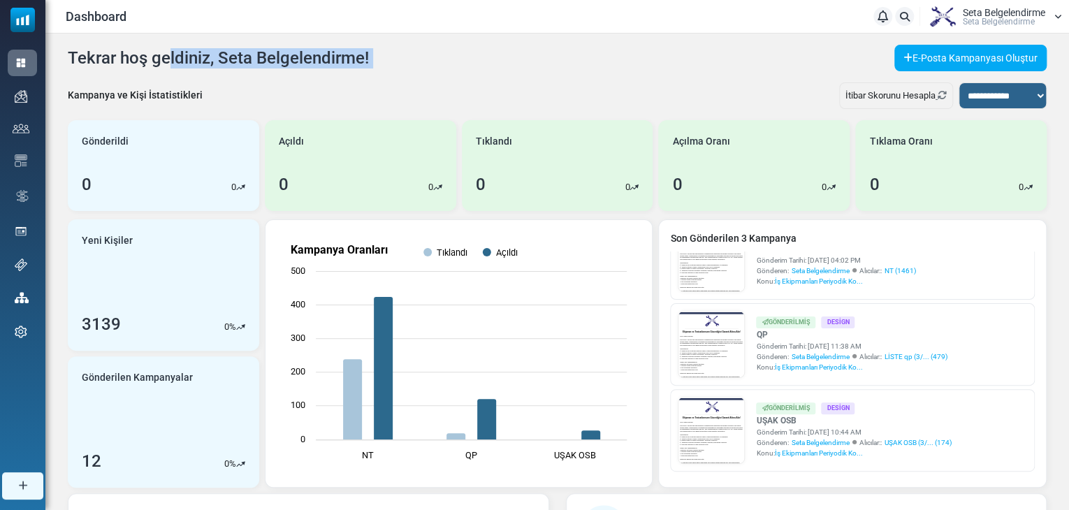
click at [226, 48] on h4 "Tekrar hoş geldiniz, Seta Belgelendirme!" at bounding box center [218, 58] width 301 height 20
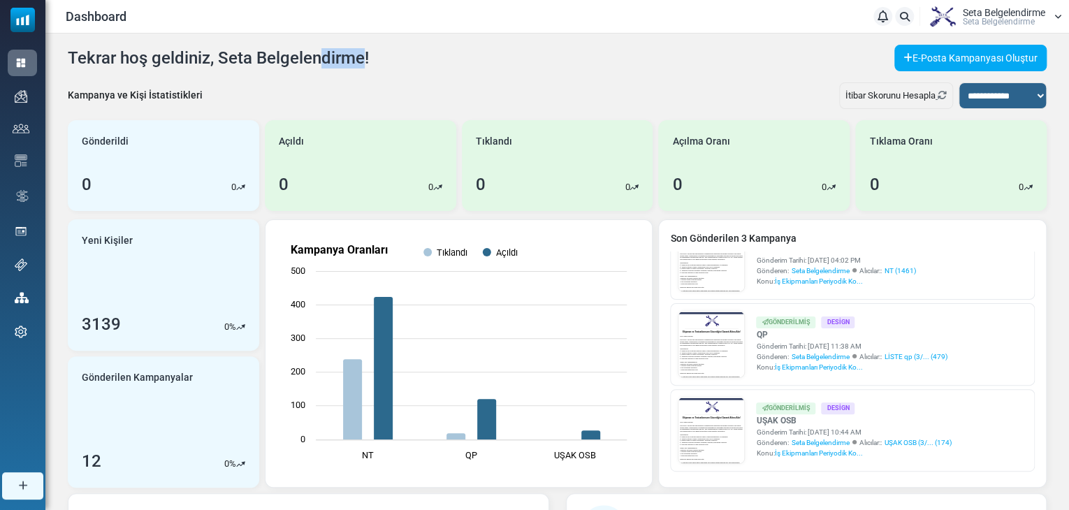
click at [226, 48] on h4 "Tekrar hoş geldiniz, Seta Belgelendirme!" at bounding box center [218, 58] width 301 height 20
